Goal: Task Accomplishment & Management: Complete application form

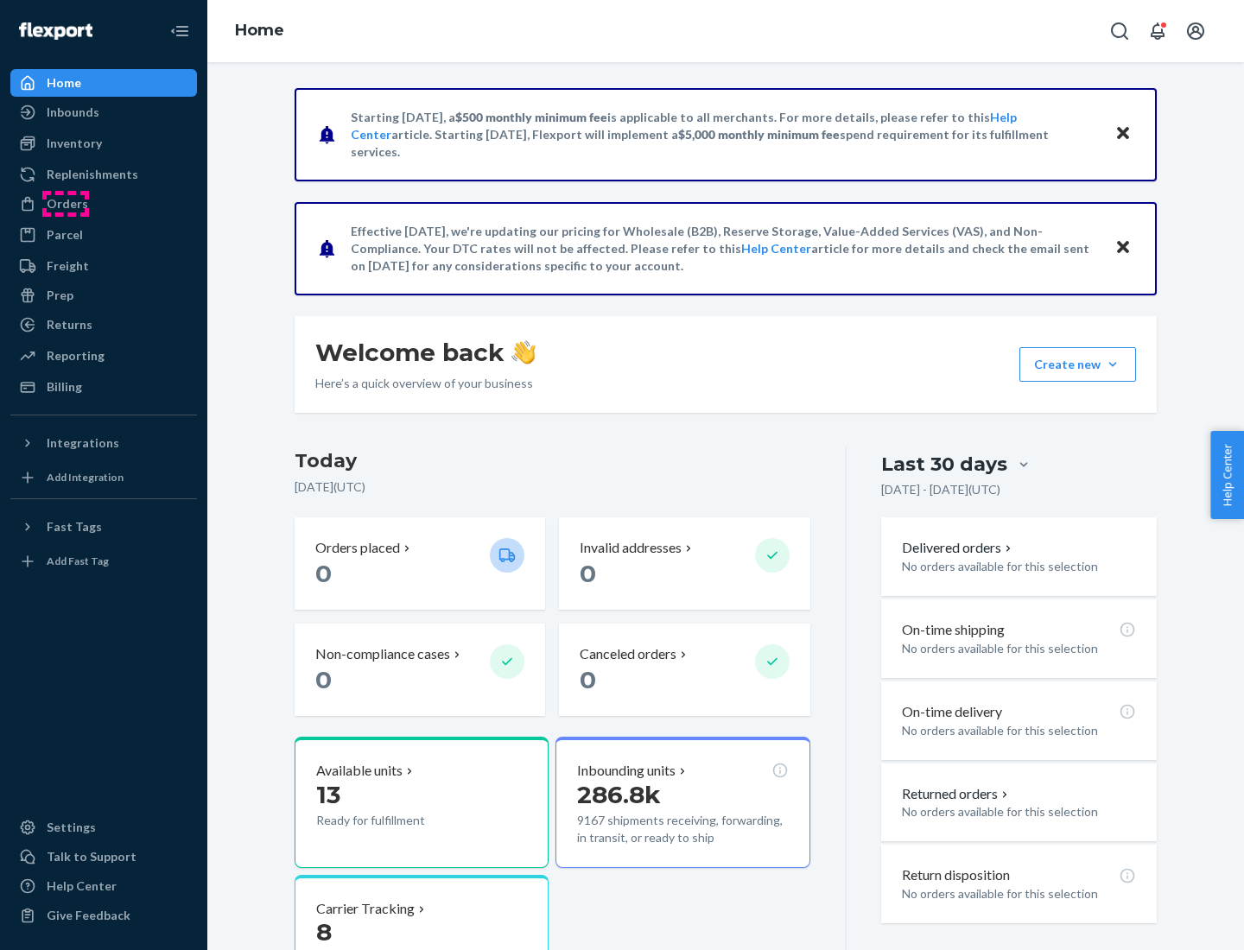
click at [66, 204] on div "Orders" at bounding box center [67, 203] width 41 height 17
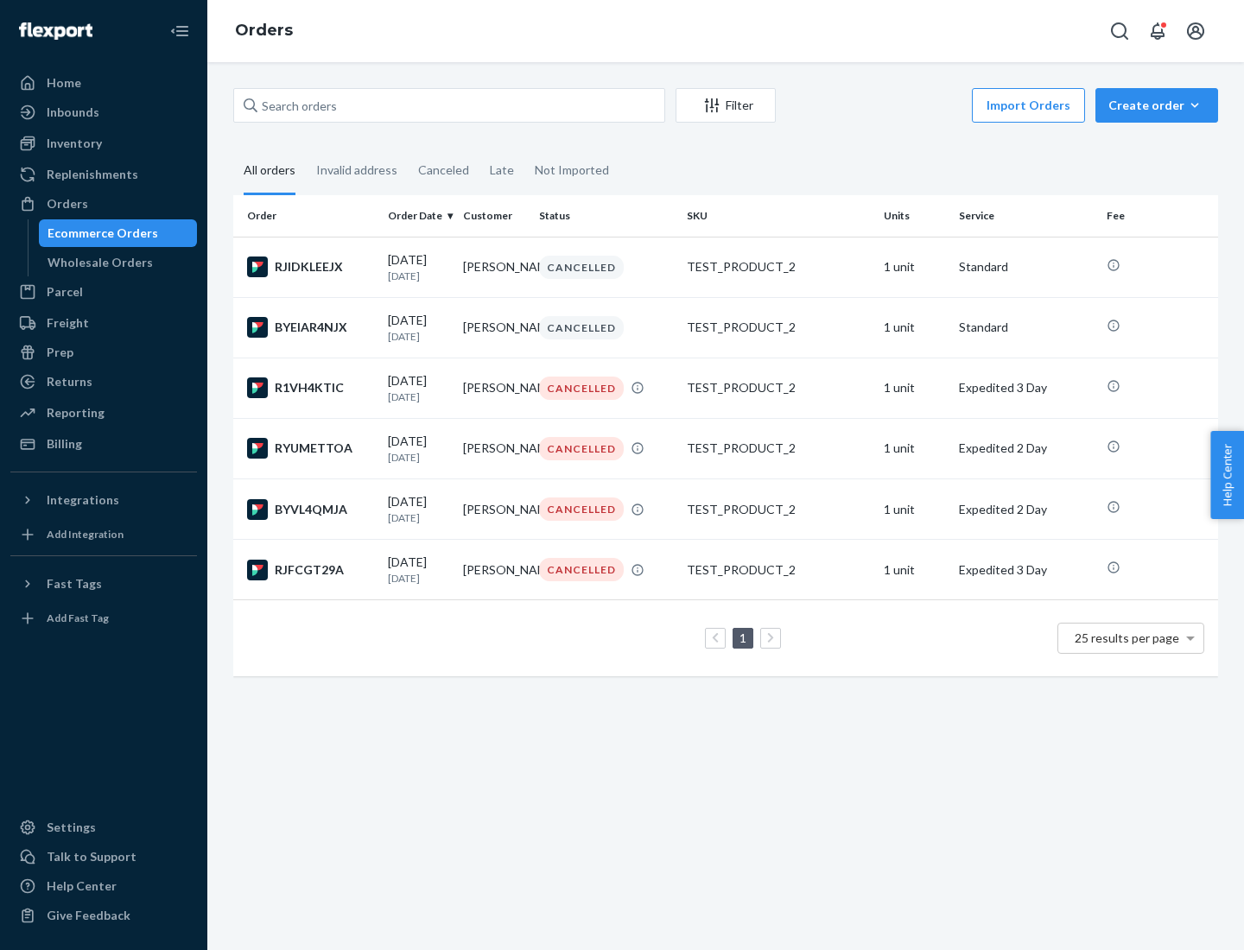
click at [96, 263] on div "Wholesale Orders" at bounding box center [100, 262] width 105 height 17
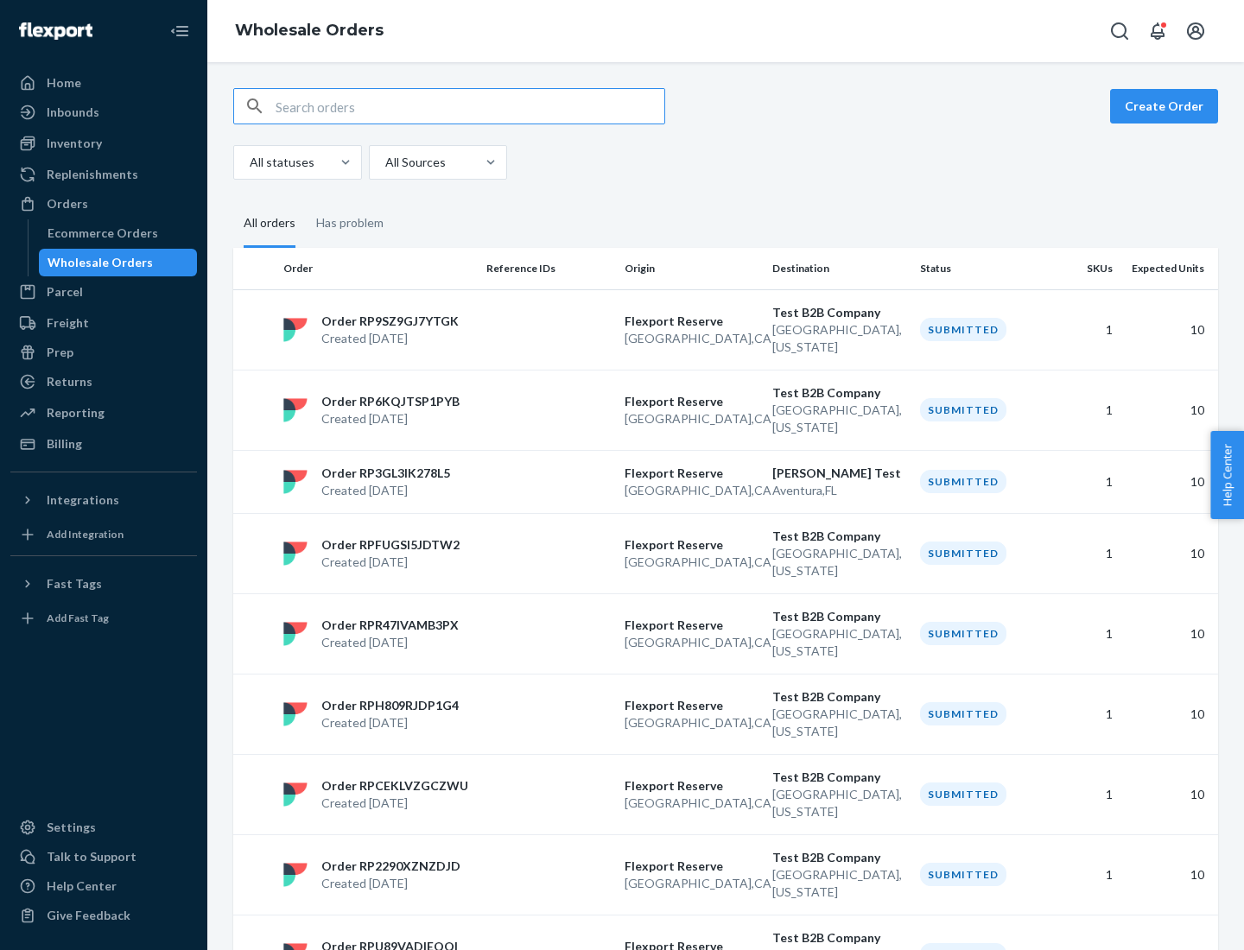
click at [1167, 106] on button "Create Order" at bounding box center [1164, 106] width 108 height 35
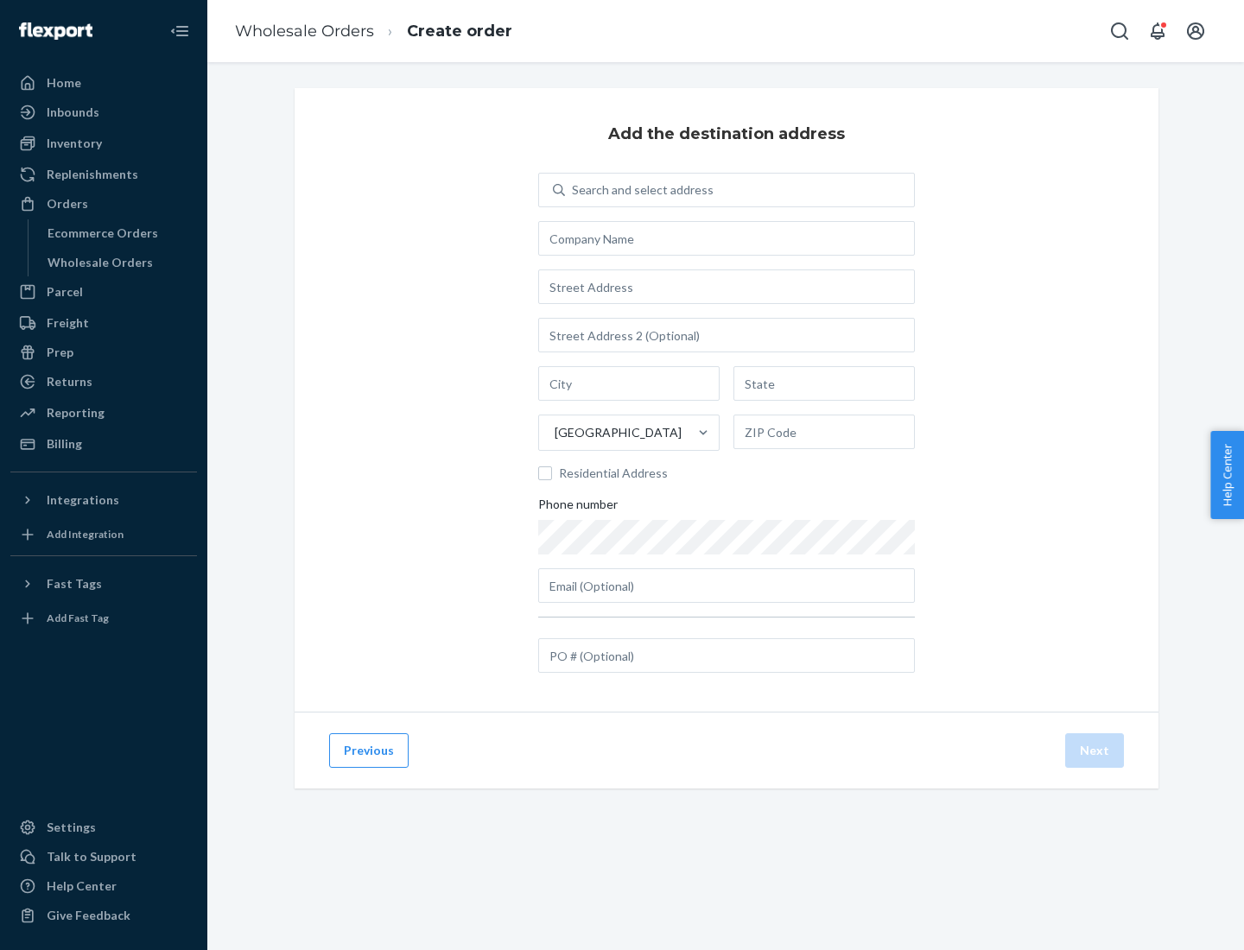
click at [639, 190] on div "Search and select address" at bounding box center [643, 189] width 142 height 17
click at [574, 190] on input "Search and select address" at bounding box center [573, 189] width 2 height 17
type input "[PERSON_NAME] Test"
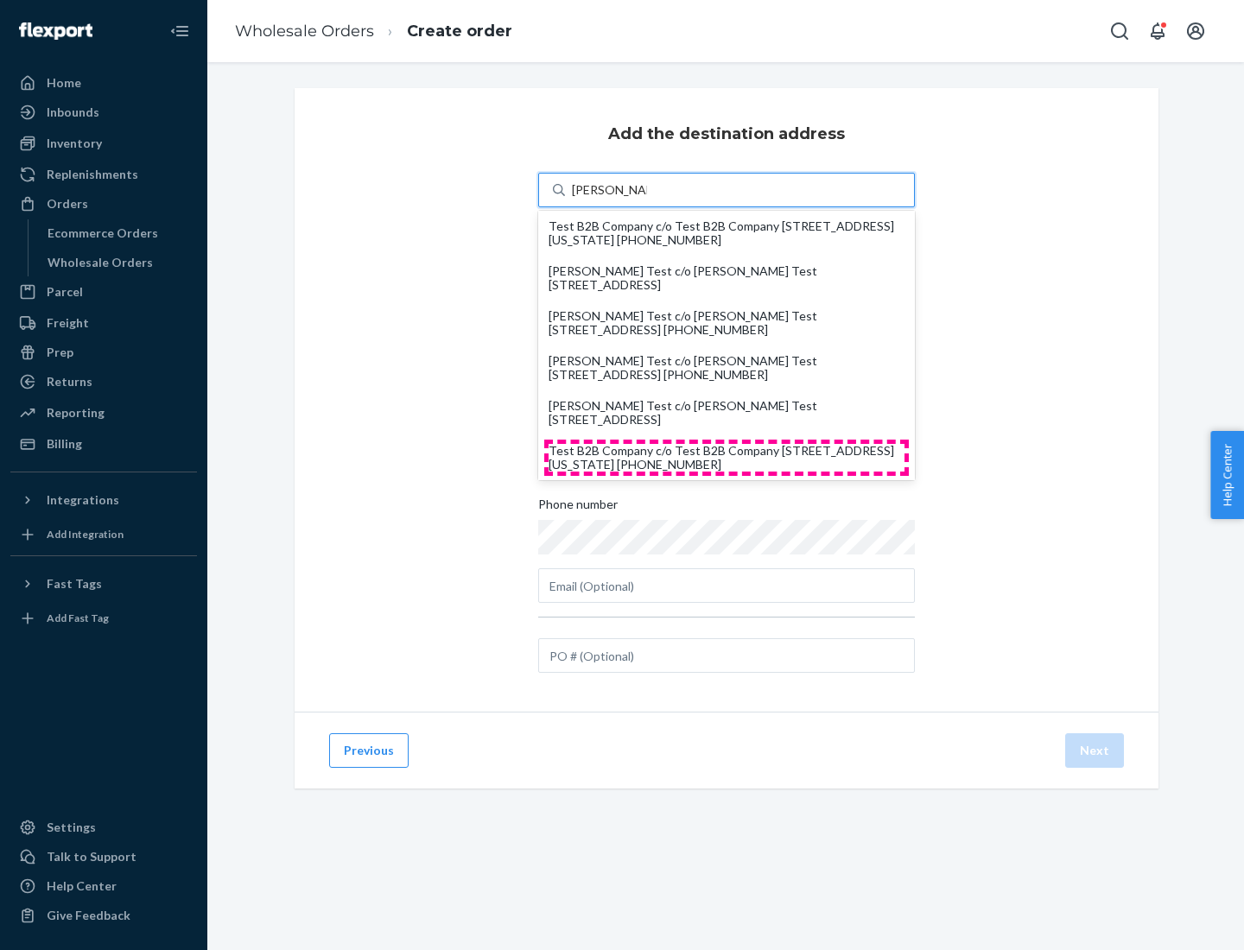
click at [727, 458] on div "Test B2B Company c/o Test B2B Company [STREET_ADDRESS][US_STATE] [PHONE_NUMBER]" at bounding box center [727, 458] width 356 height 28
click at [647, 199] on input "[PERSON_NAME] Test" at bounding box center [609, 189] width 75 height 17
type input "Test B2B Company"
type input "[GEOGRAPHIC_DATA]"
type input "[US_STATE]"
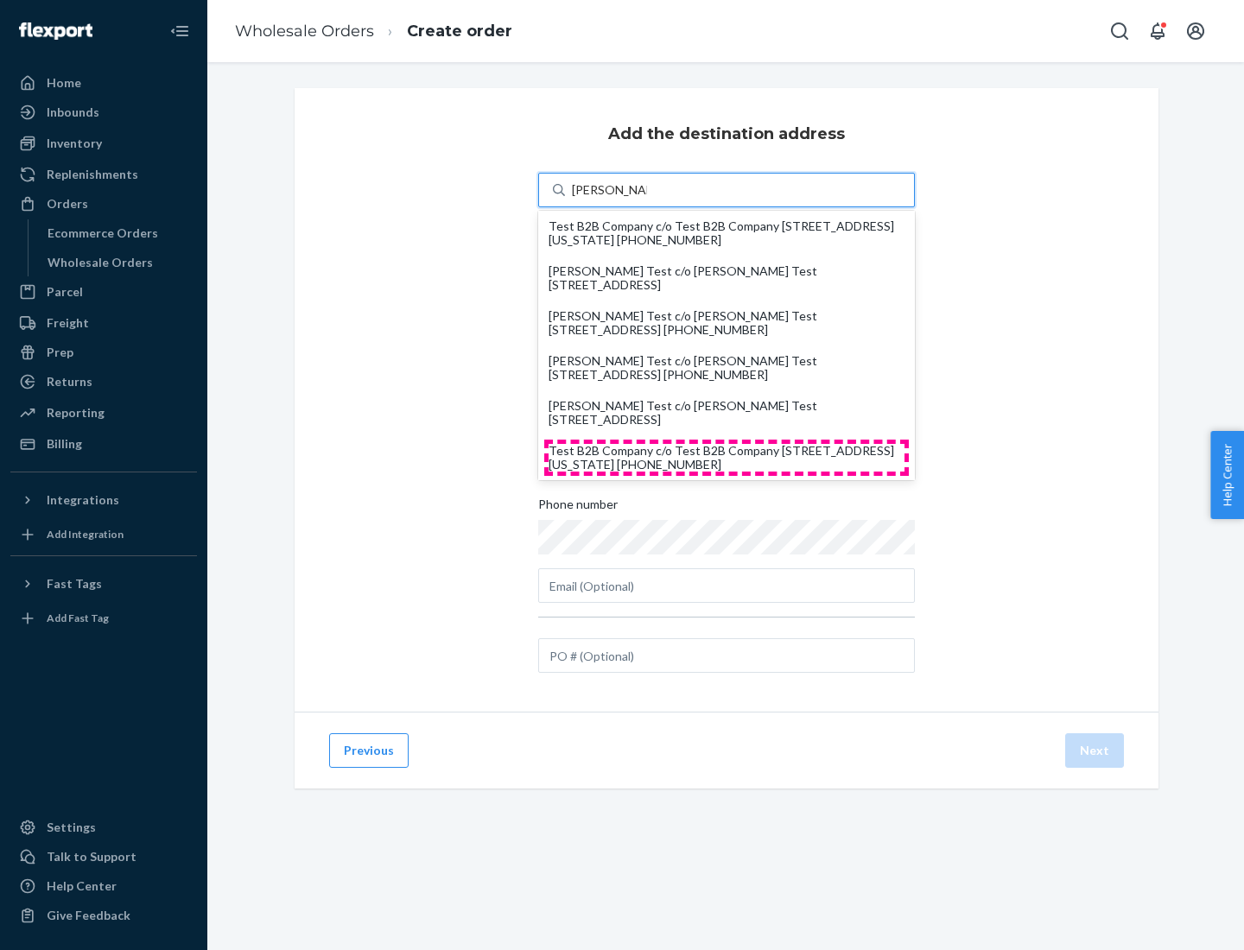
type input "29405"
type input "[STREET_ADDRESS]"
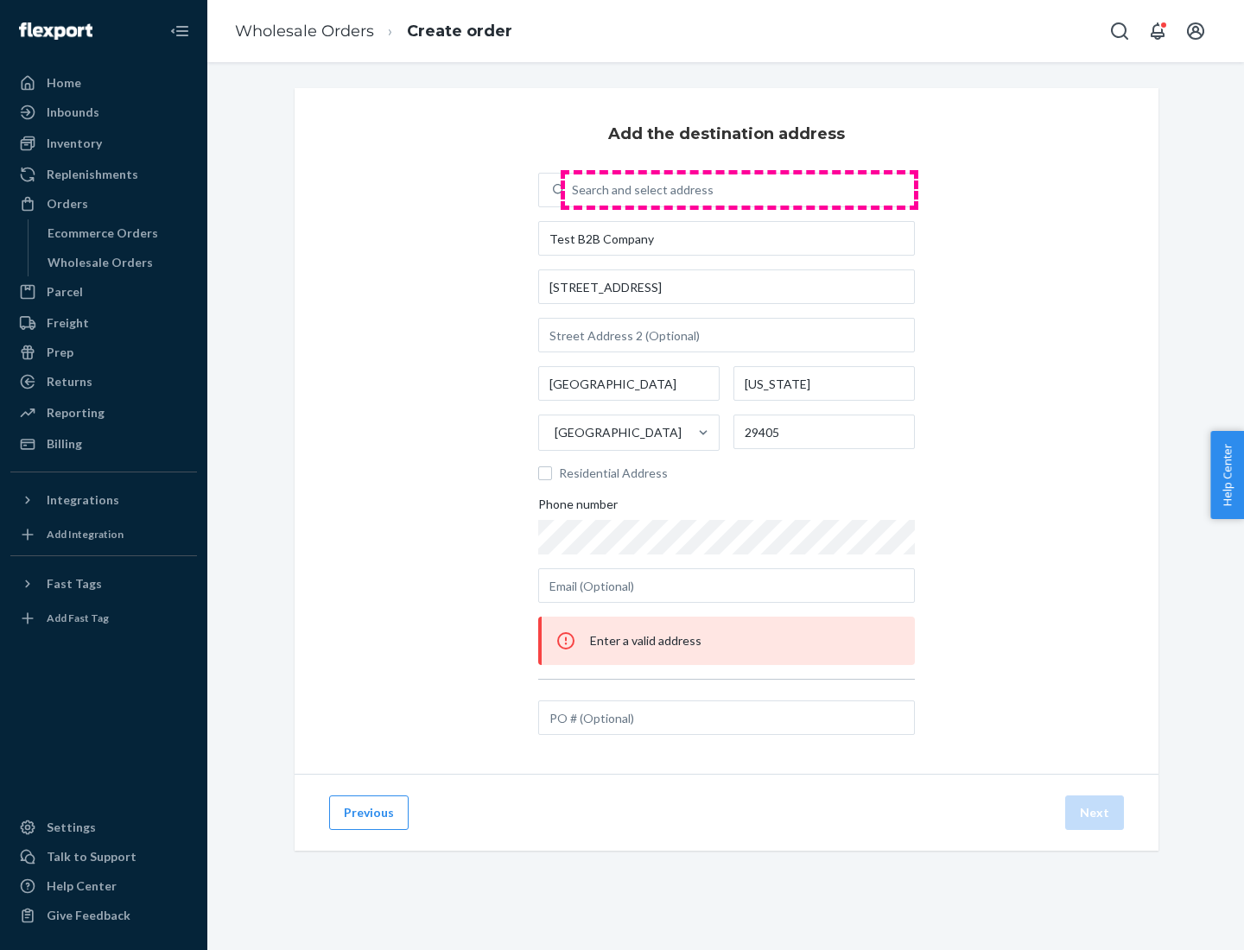
click at [740, 190] on div "Search and select address" at bounding box center [739, 190] width 349 height 31
click at [574, 190] on input "Search and select address" at bounding box center [573, 189] width 2 height 17
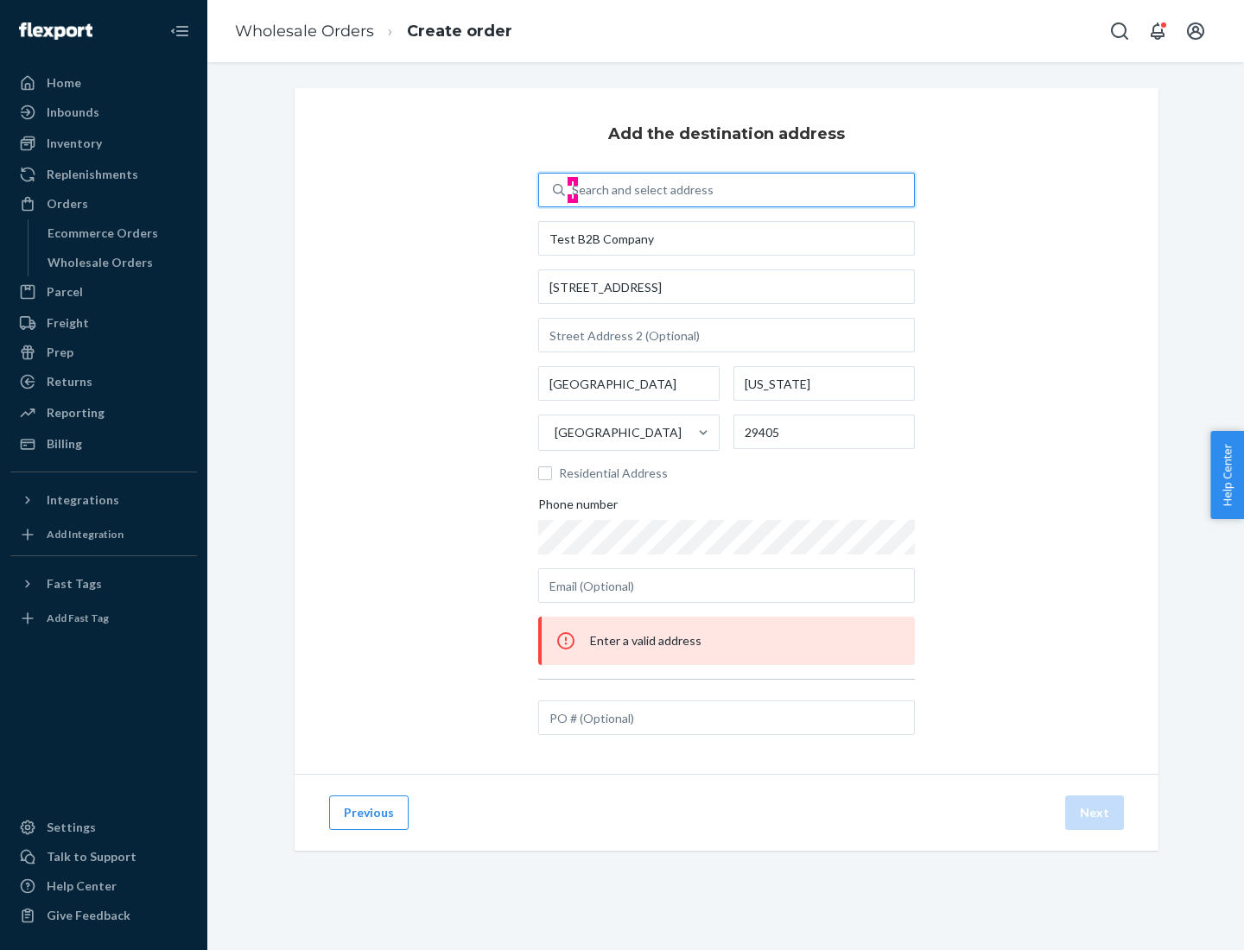
type input "test"
